Goal: Transaction & Acquisition: Purchase product/service

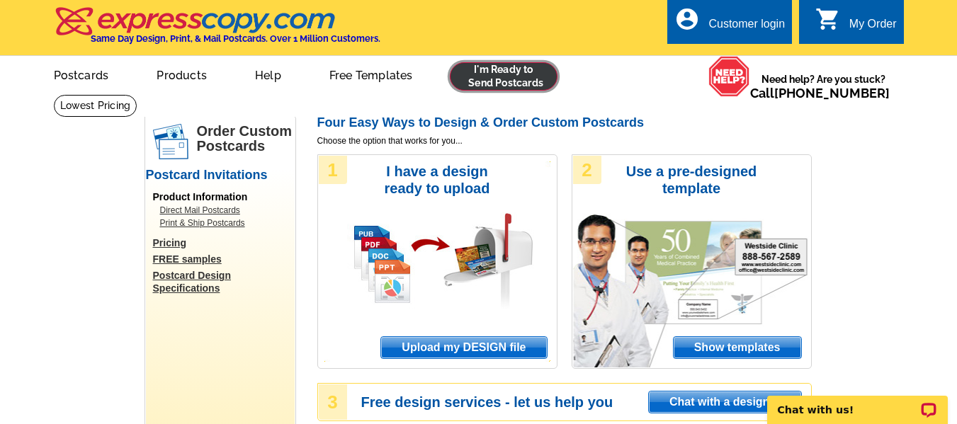
click at [500, 75] on link at bounding box center [504, 76] width 108 height 28
click at [724, 347] on span "Show templates" at bounding box center [736, 347] width 127 height 21
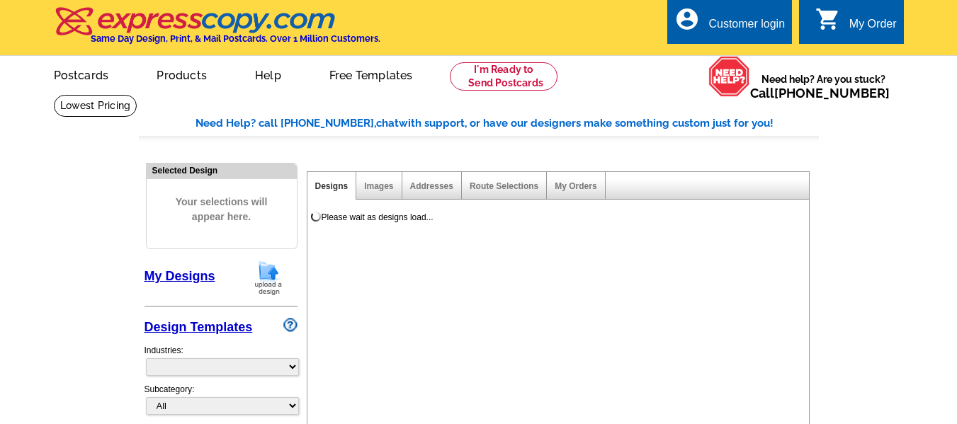
select select "971"
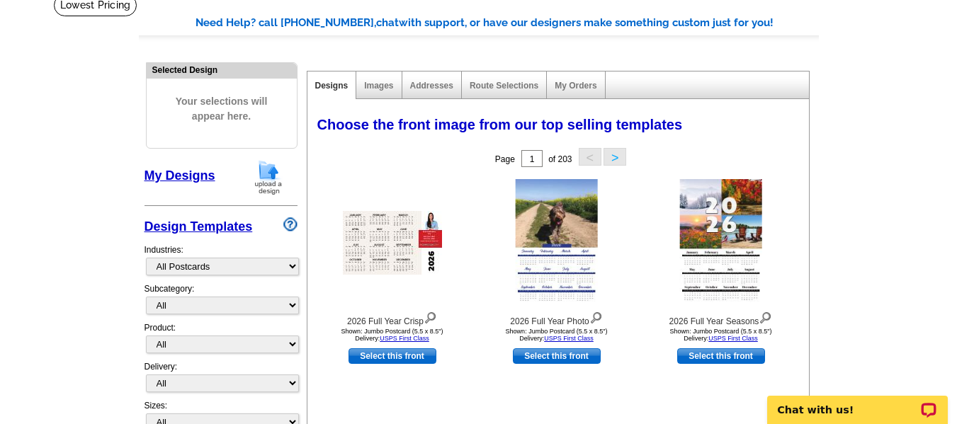
scroll to position [103, 0]
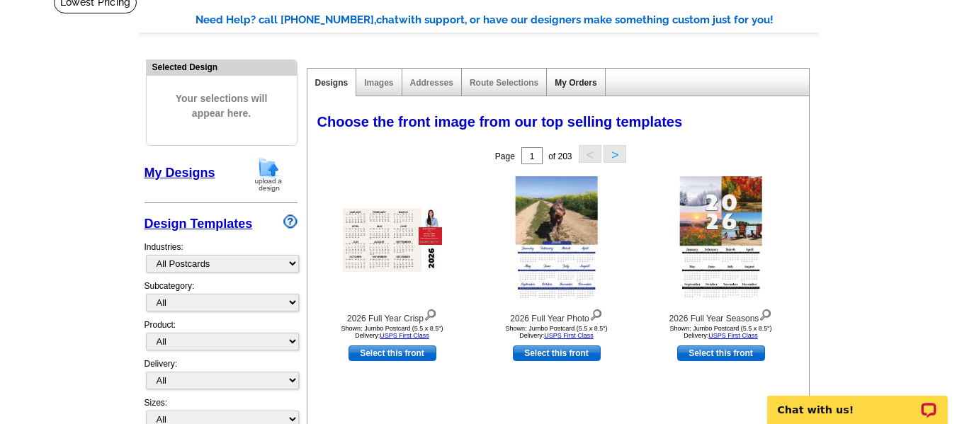
click at [574, 81] on link "My Orders" at bounding box center [575, 83] width 42 height 10
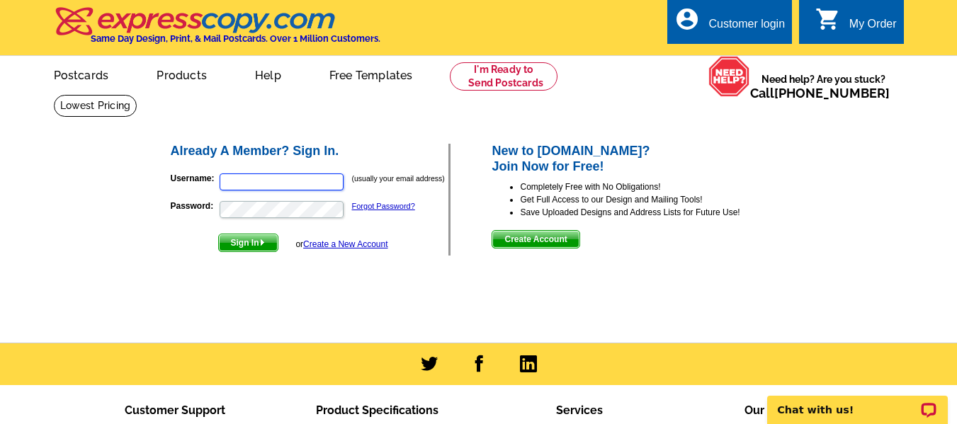
click at [250, 188] on input "Username:" at bounding box center [281, 181] width 124 height 17
type input "[EMAIL_ADDRESS][DOMAIN_NAME]"
click at [218, 234] on button "Sign In" at bounding box center [248, 243] width 60 height 18
